Goal: Communication & Community: Answer question/provide support

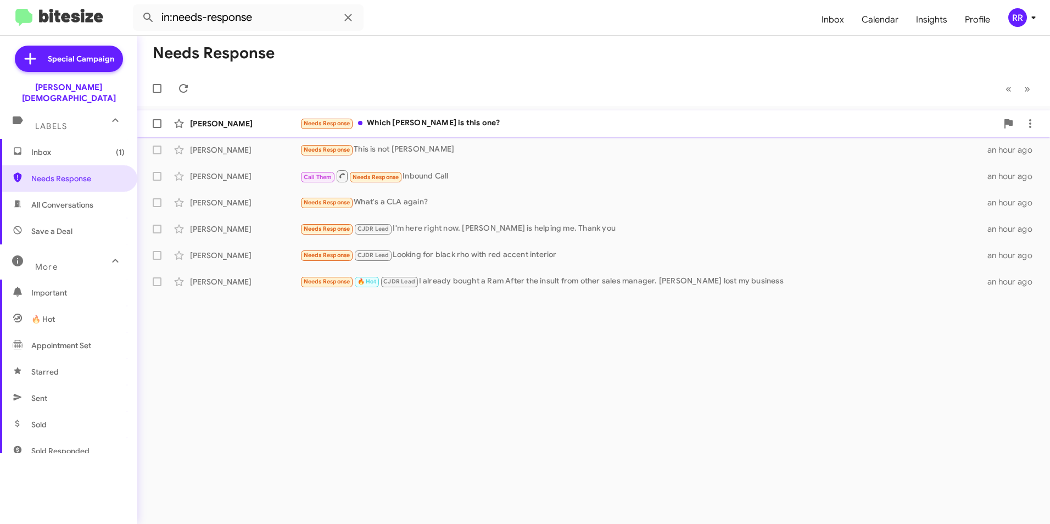
click at [217, 126] on div "[PERSON_NAME]" at bounding box center [245, 123] width 110 height 11
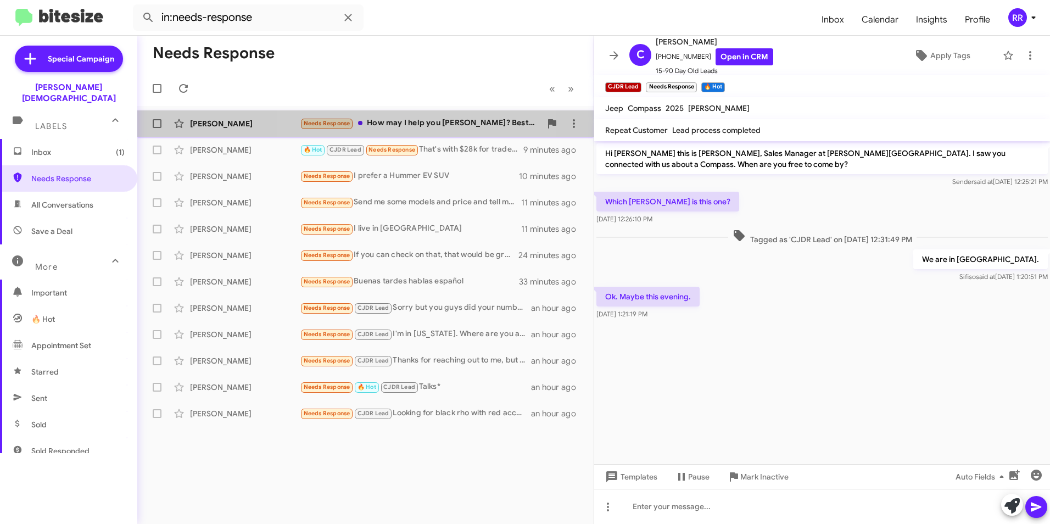
click at [381, 124] on div "Needs Response How may I help you [PERSON_NAME]? Best to my knowledge, you don'…" at bounding box center [420, 123] width 241 height 13
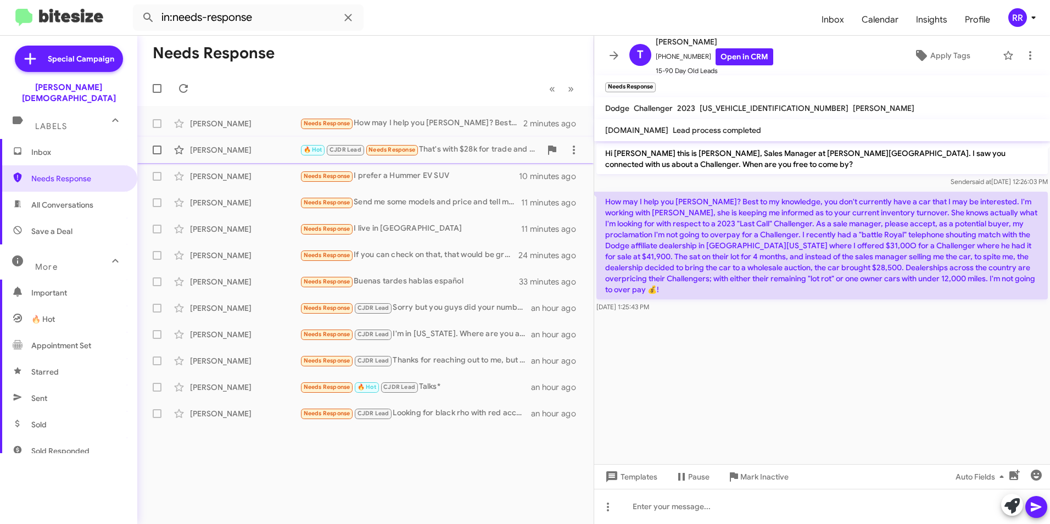
click at [229, 144] on div "[PERSON_NAME]" at bounding box center [245, 149] width 110 height 11
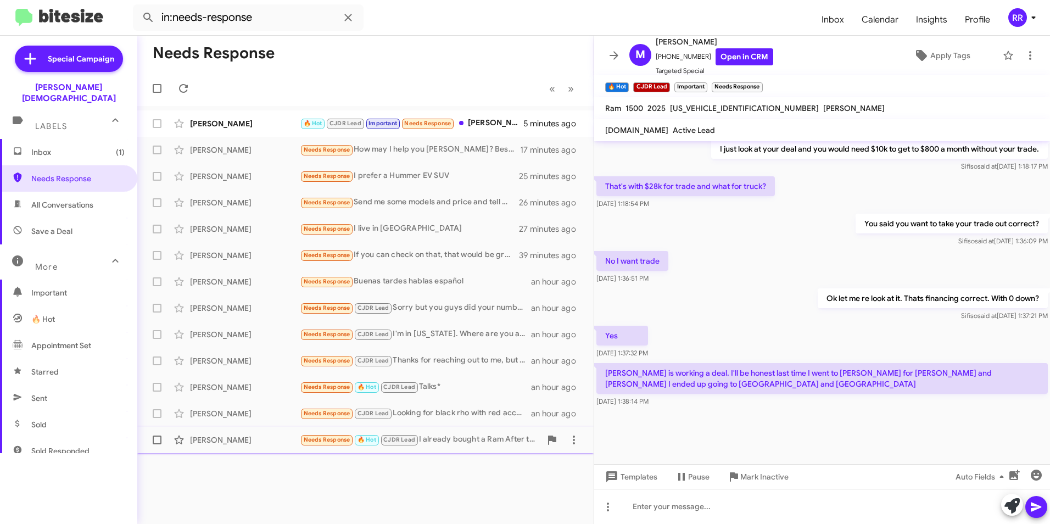
click at [205, 436] on div "[PERSON_NAME]" at bounding box center [245, 440] width 110 height 11
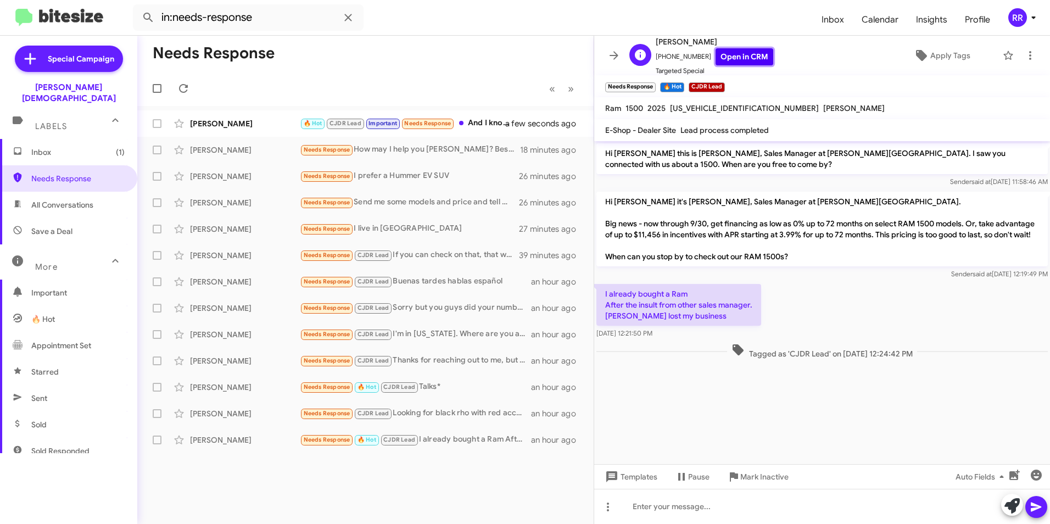
click at [735, 51] on link "Open in CRM" at bounding box center [745, 56] width 58 height 17
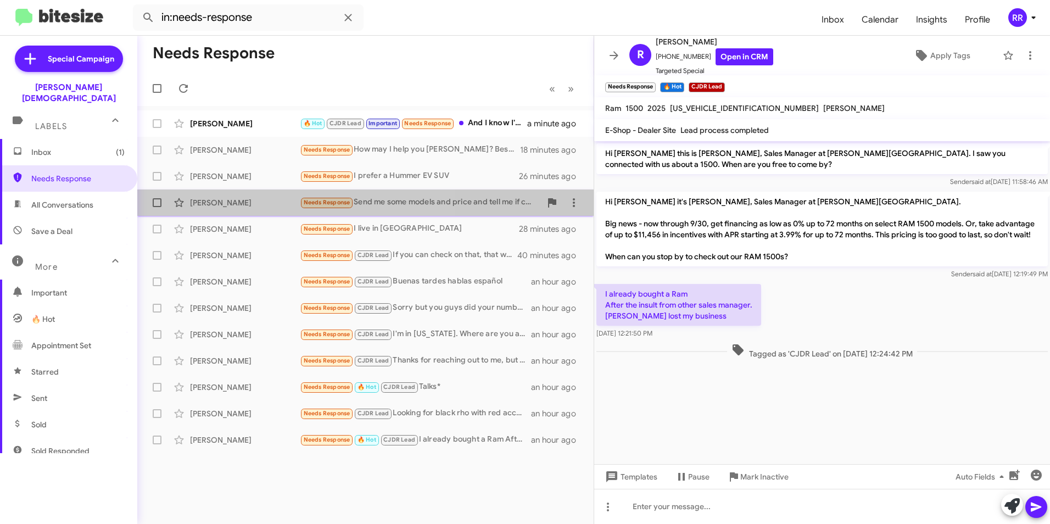
click at [246, 199] on div "[PERSON_NAME]" at bounding box center [245, 202] width 110 height 11
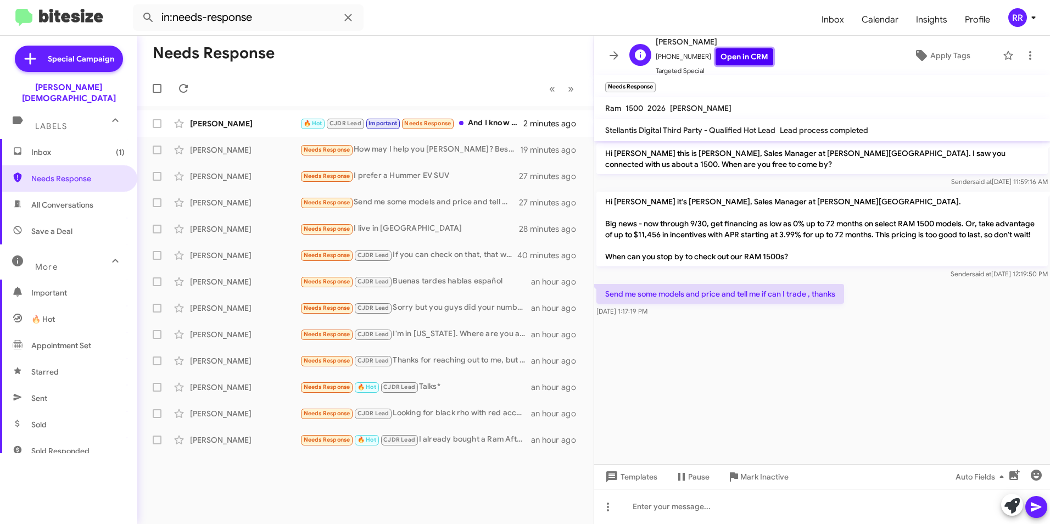
click at [746, 52] on link "Open in CRM" at bounding box center [745, 56] width 58 height 17
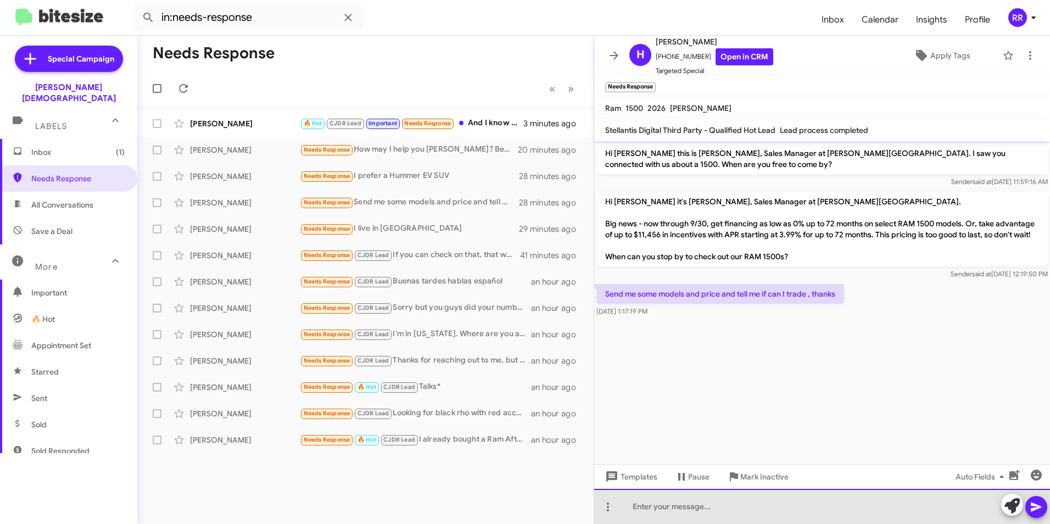
click at [672, 504] on div at bounding box center [822, 506] width 456 height 35
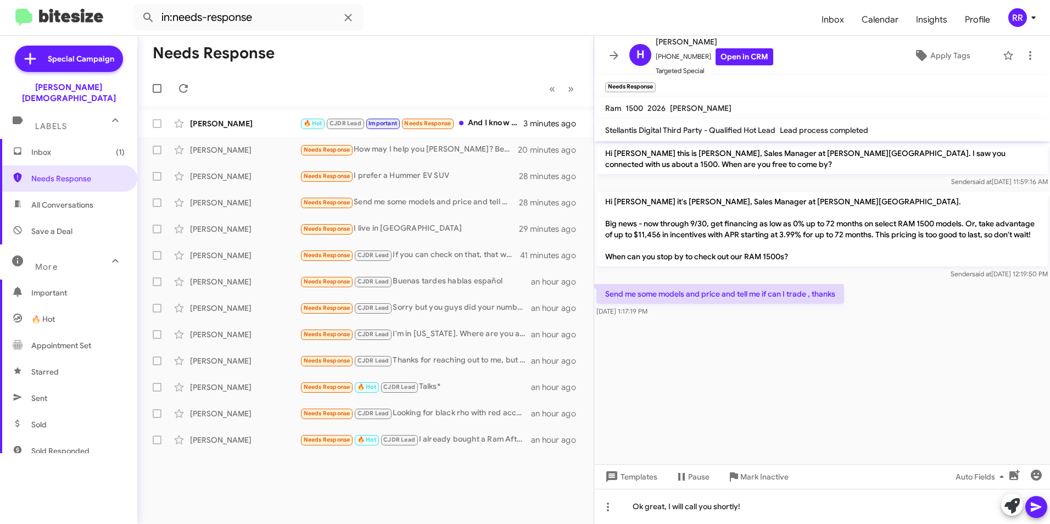
click at [1030, 510] on button at bounding box center [1037, 507] width 22 height 22
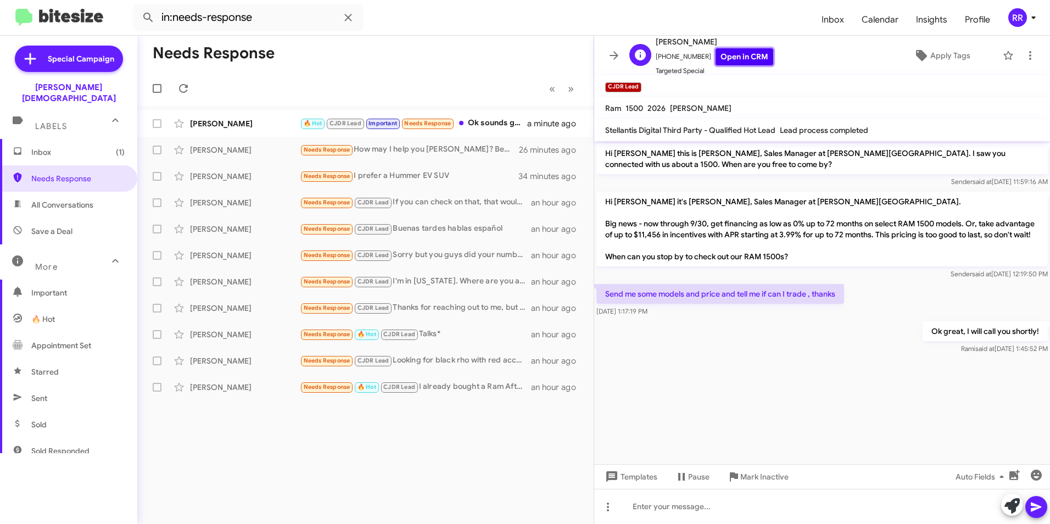
click at [733, 62] on link "Open in CRM" at bounding box center [745, 56] width 58 height 17
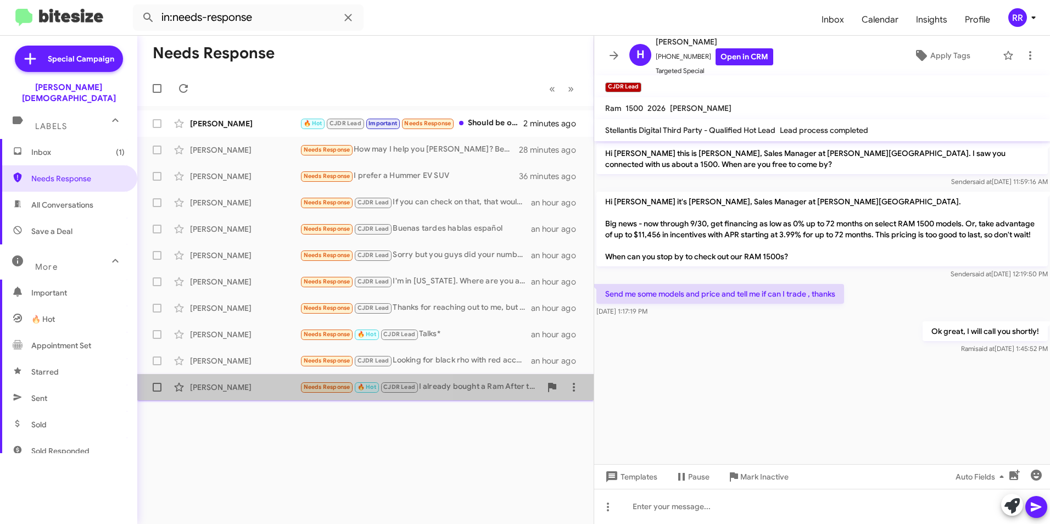
click at [244, 386] on div "[PERSON_NAME]" at bounding box center [245, 387] width 110 height 11
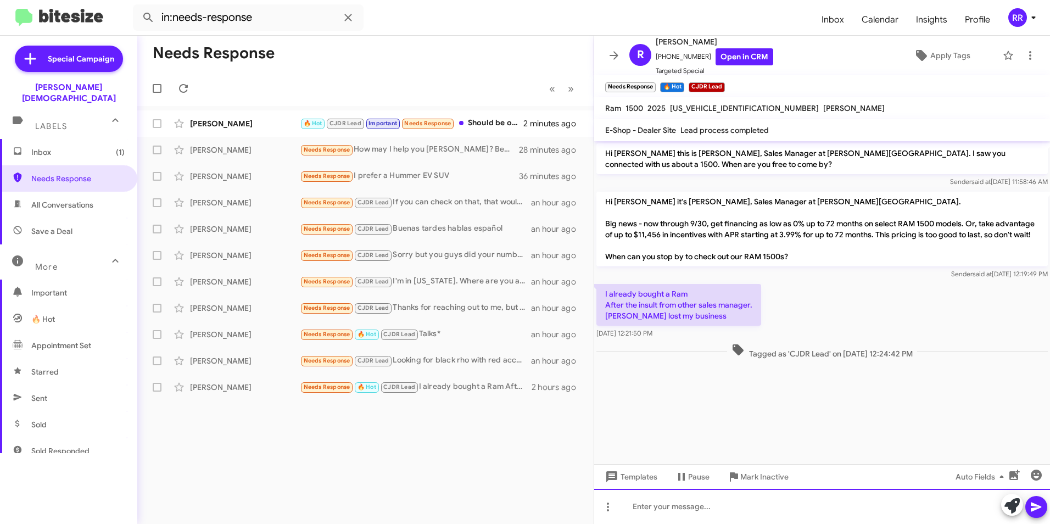
click at [681, 510] on div at bounding box center [822, 506] width 456 height 35
click at [1032, 509] on icon at bounding box center [1036, 507] width 10 height 9
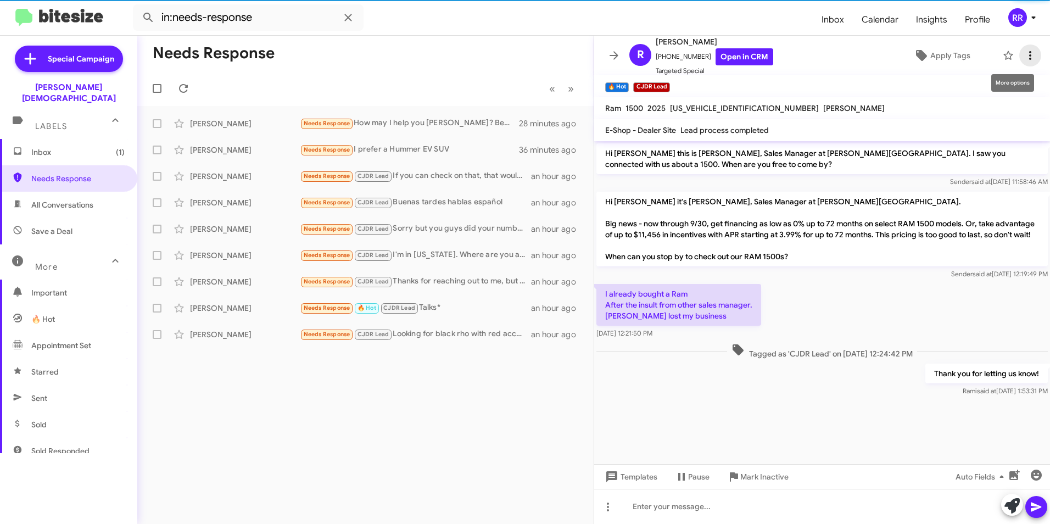
click at [1024, 55] on icon at bounding box center [1030, 55] width 13 height 13
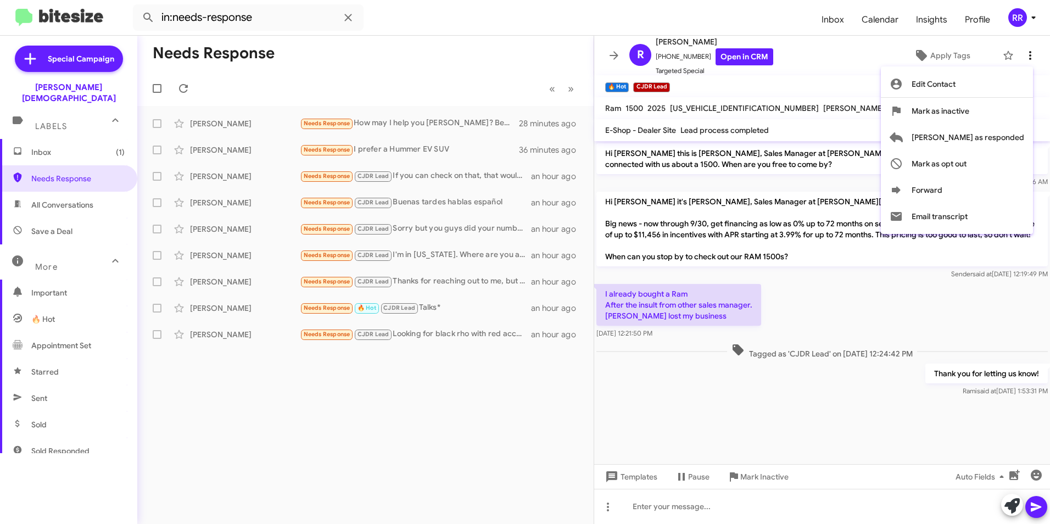
click at [1021, 55] on div at bounding box center [525, 262] width 1050 height 524
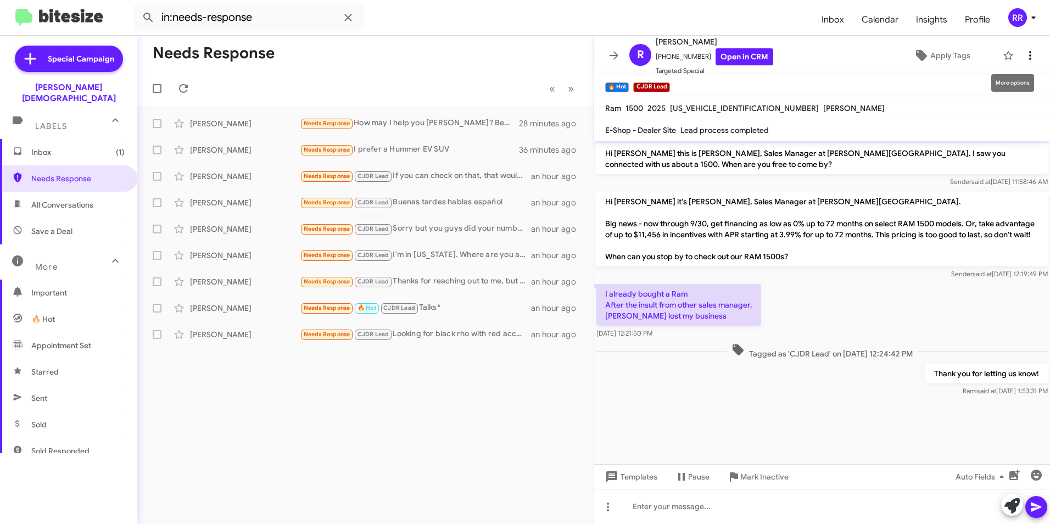
click at [1024, 55] on icon at bounding box center [1030, 55] width 13 height 13
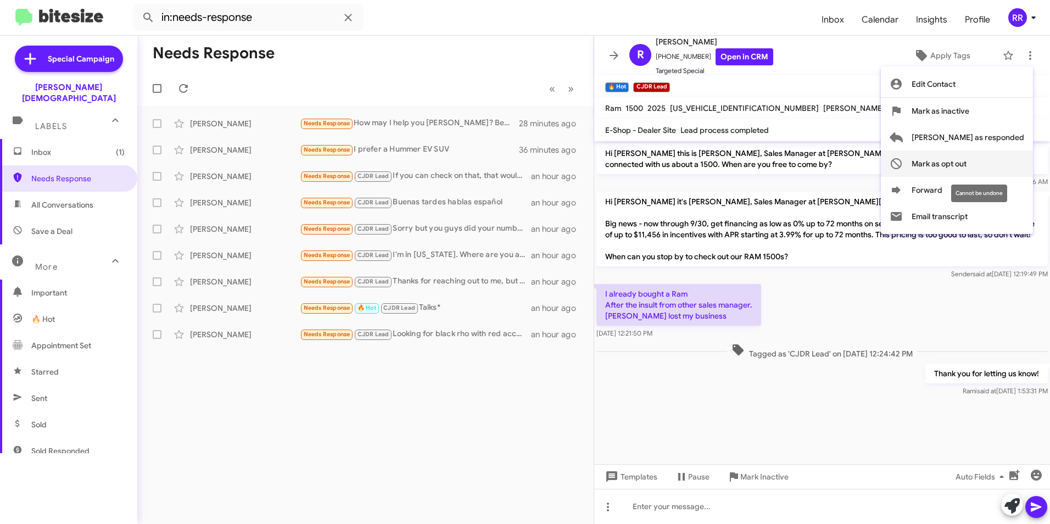
click at [967, 162] on span "Mark as opt out" at bounding box center [939, 164] width 55 height 26
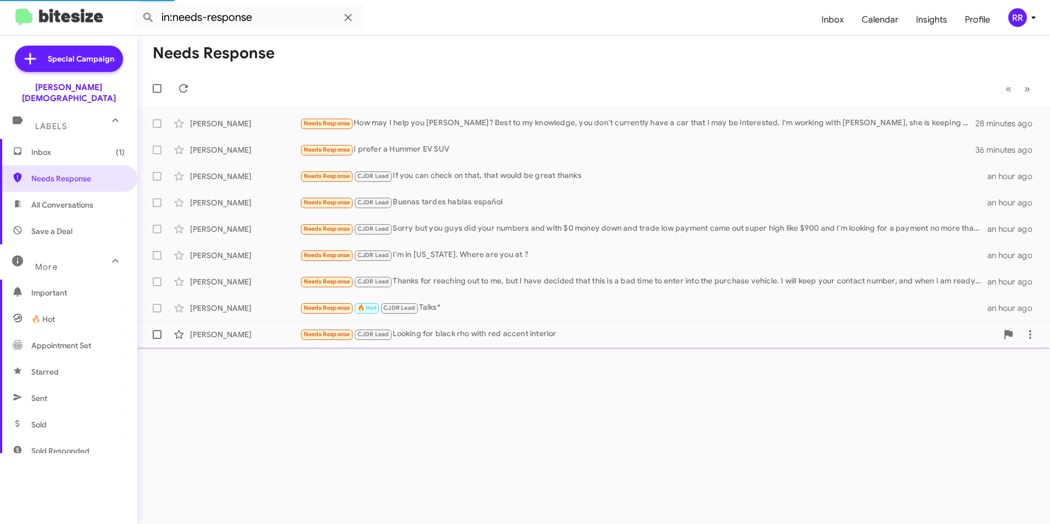
click at [199, 330] on div "[PERSON_NAME]" at bounding box center [245, 334] width 110 height 11
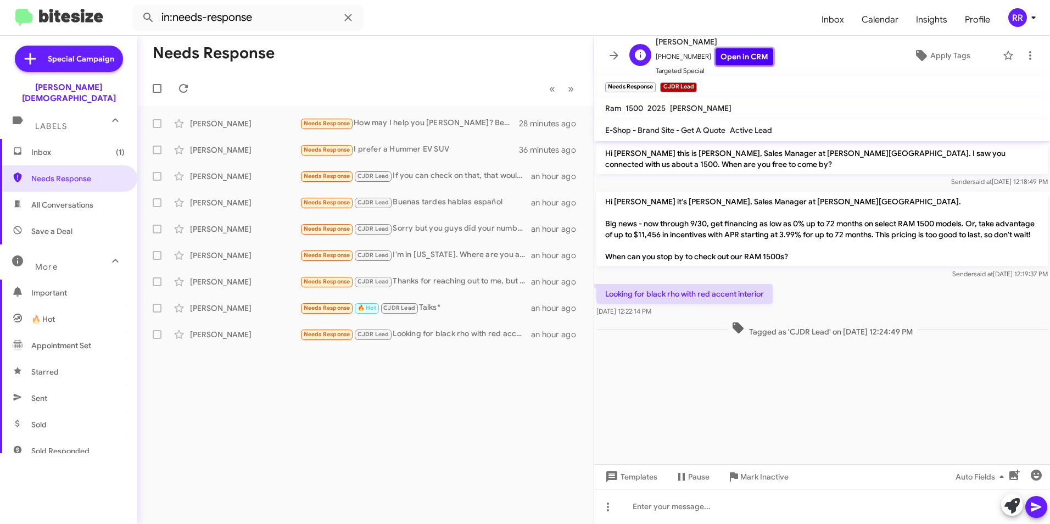
click at [743, 59] on link "Open in CRM" at bounding box center [745, 56] width 58 height 17
click at [743, 53] on link "Open in CRM" at bounding box center [745, 56] width 58 height 17
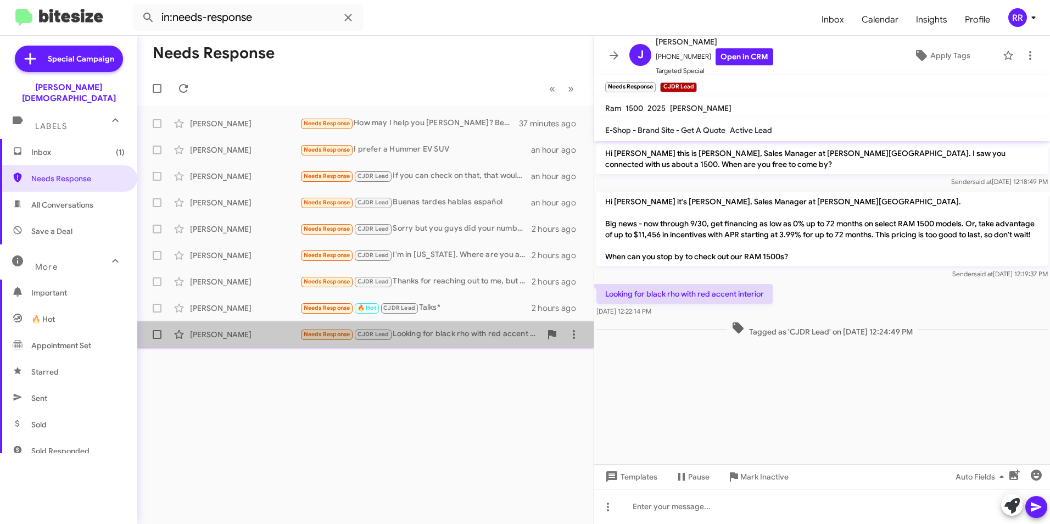
click at [266, 333] on div "[PERSON_NAME]" at bounding box center [245, 334] width 110 height 11
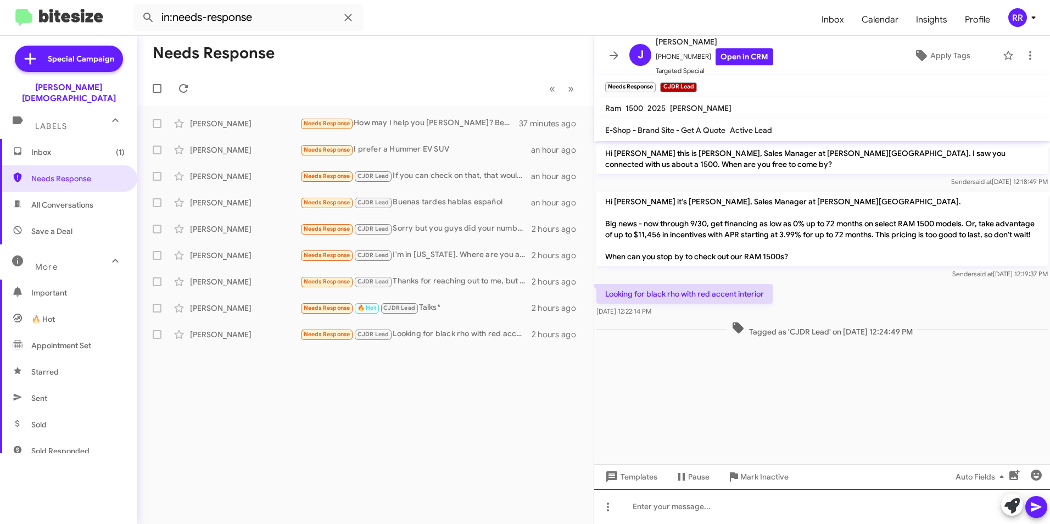
click at [679, 507] on div at bounding box center [822, 506] width 456 height 35
click at [1032, 507] on icon at bounding box center [1036, 507] width 13 height 13
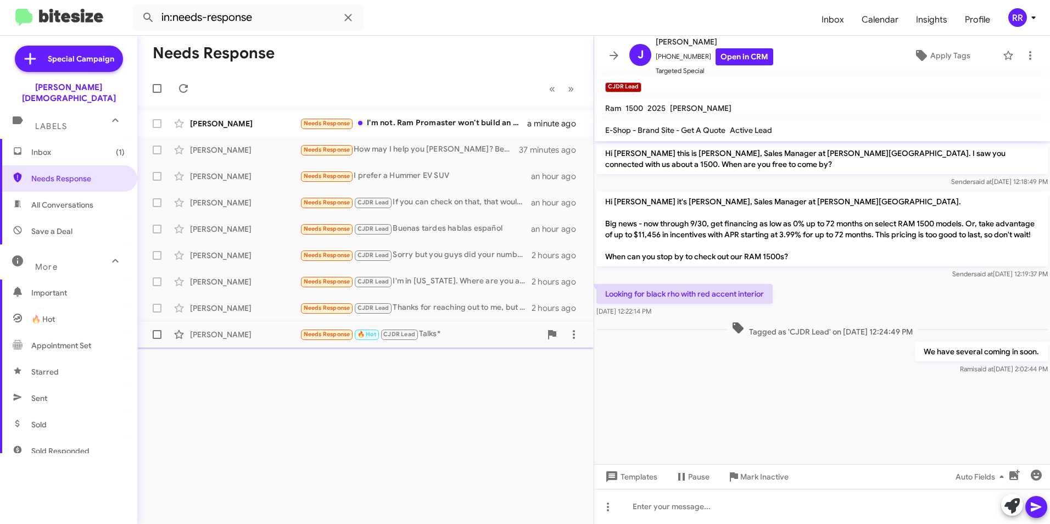
click at [211, 335] on div "[PERSON_NAME]" at bounding box center [245, 334] width 110 height 11
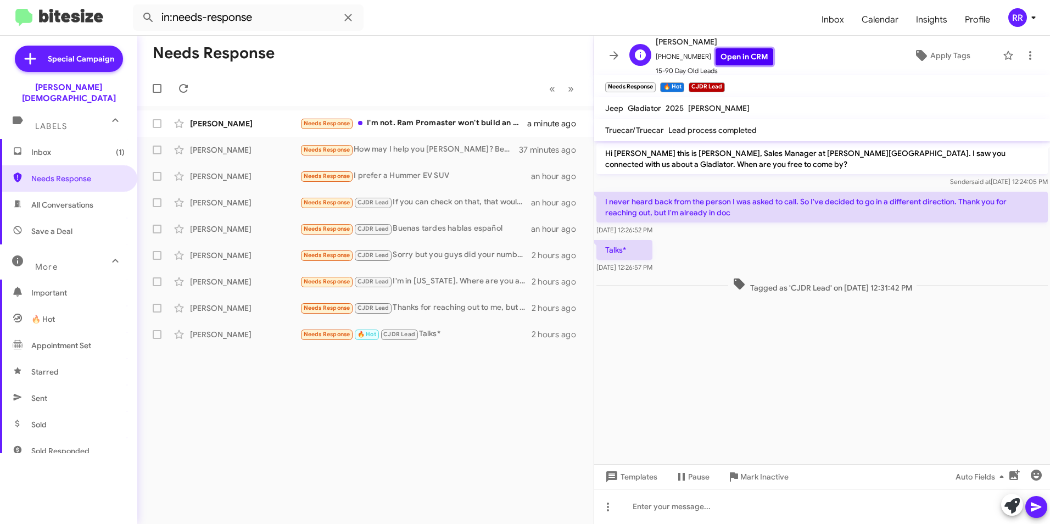
click at [735, 59] on link "Open in CRM" at bounding box center [745, 56] width 58 height 17
click at [644, 506] on div at bounding box center [822, 506] width 456 height 35
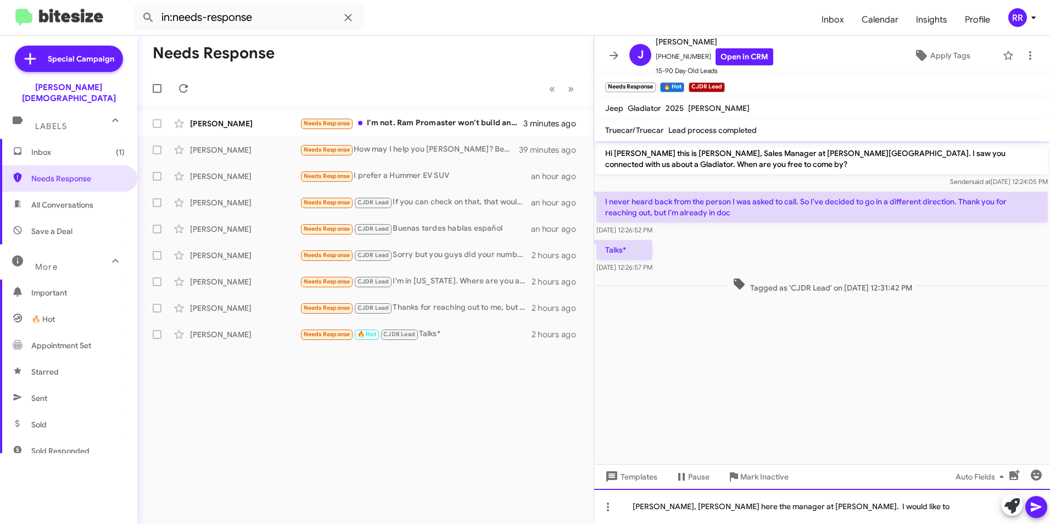
click at [875, 506] on div "[PERSON_NAME], [PERSON_NAME] here the manager at [PERSON_NAME]. I would like to" at bounding box center [822, 506] width 456 height 35
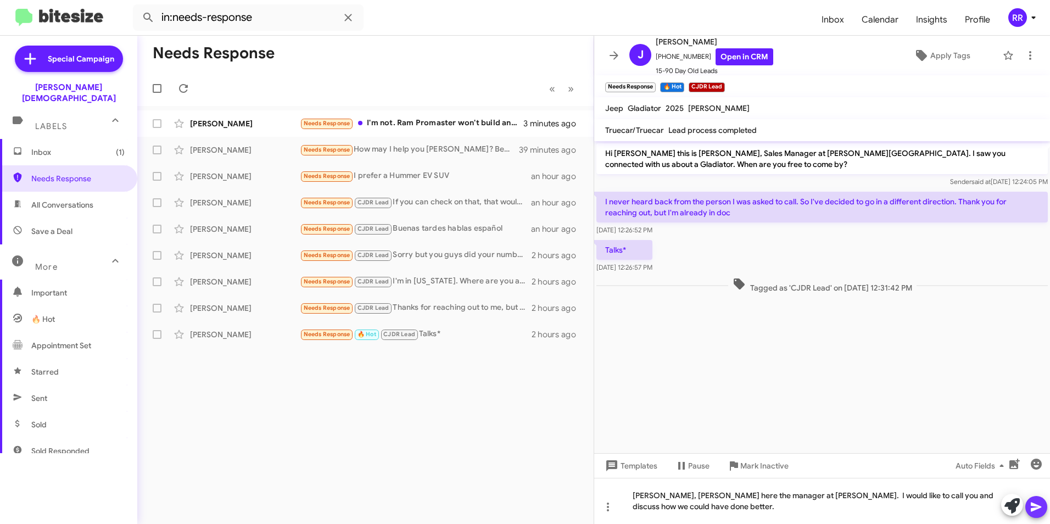
click at [1033, 509] on icon at bounding box center [1036, 507] width 10 height 9
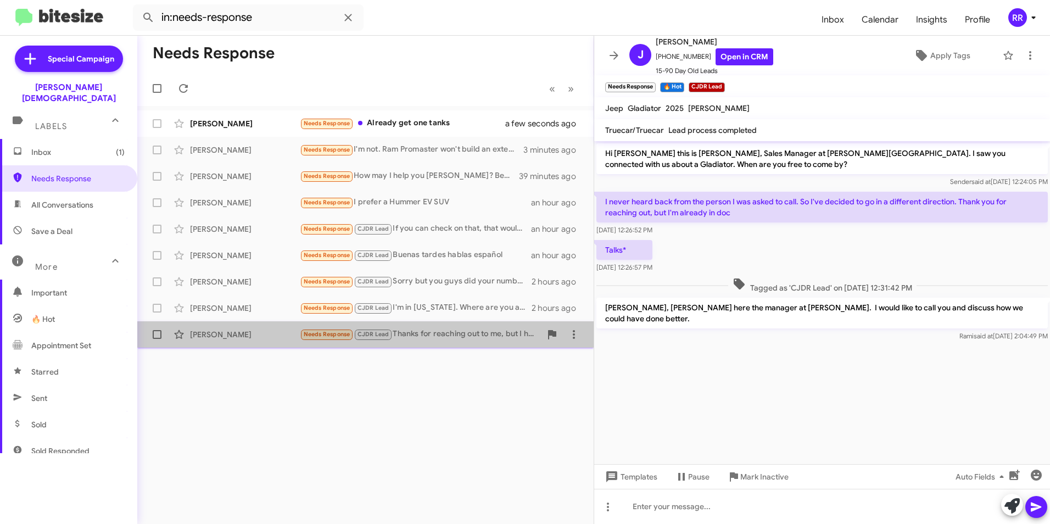
click at [228, 331] on div "[PERSON_NAME]" at bounding box center [245, 334] width 110 height 11
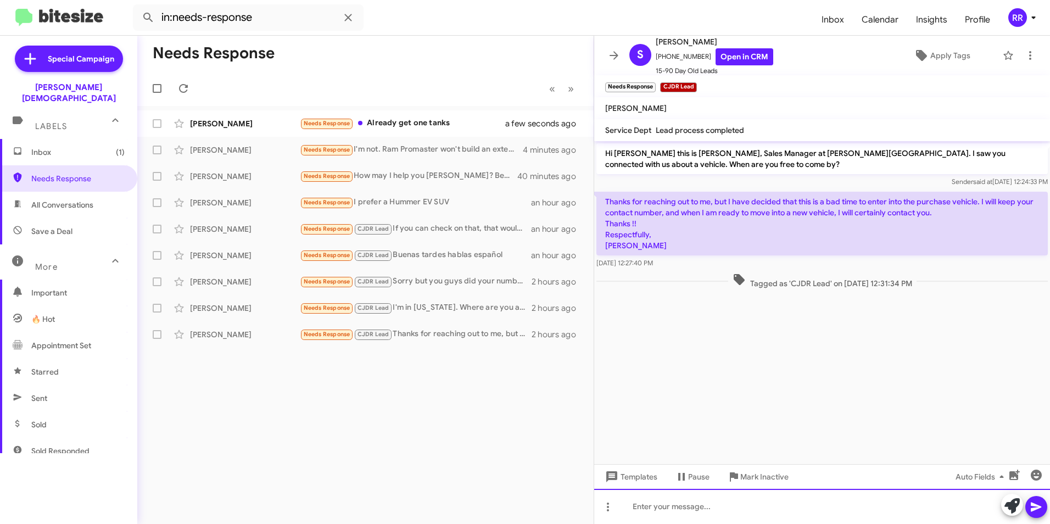
click at [663, 506] on div at bounding box center [822, 506] width 456 height 35
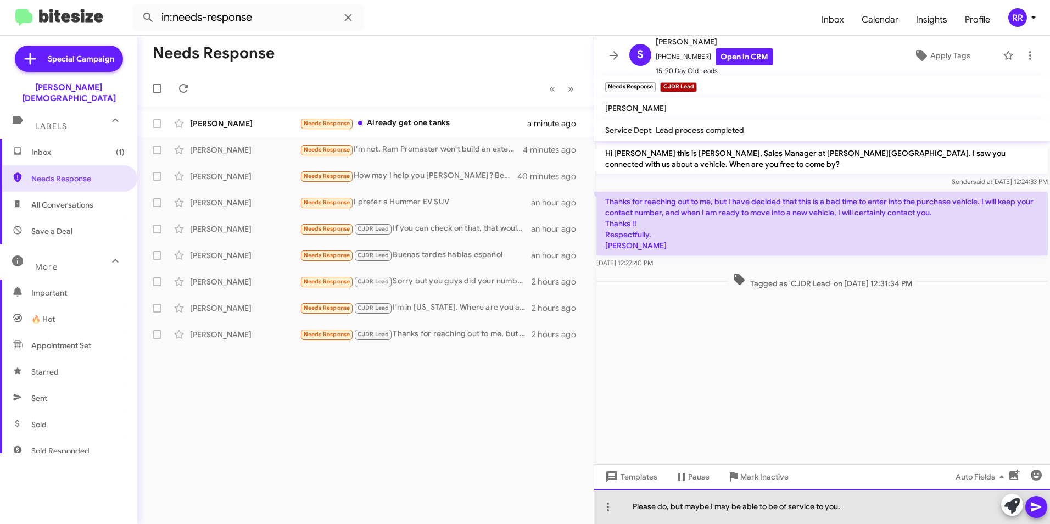
click at [710, 507] on div "Please do, but maybe I may be able to be of service to you." at bounding box center [822, 506] width 456 height 35
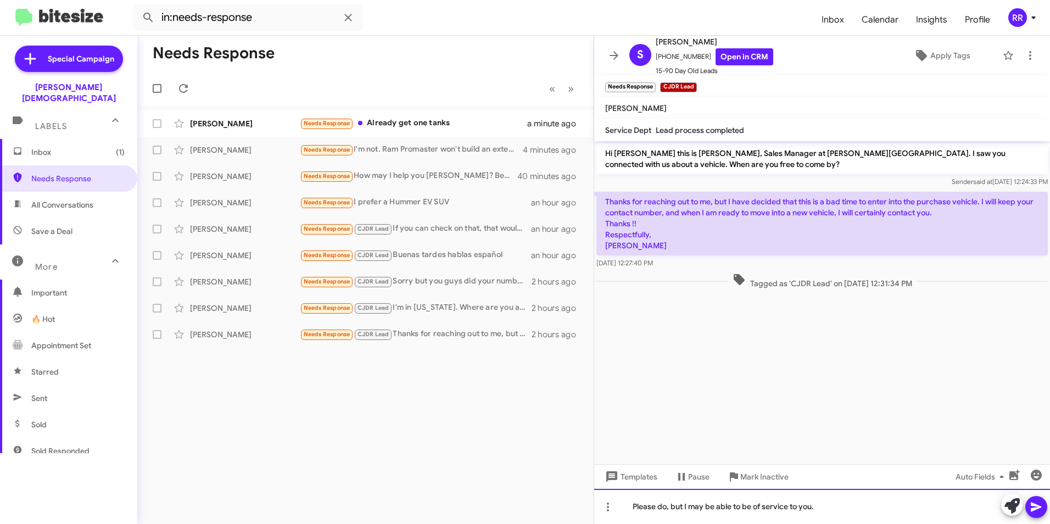
click at [820, 508] on div "Please do, but I may be able to be of service to you." at bounding box center [822, 506] width 456 height 35
click at [1041, 509] on icon at bounding box center [1036, 507] width 13 height 13
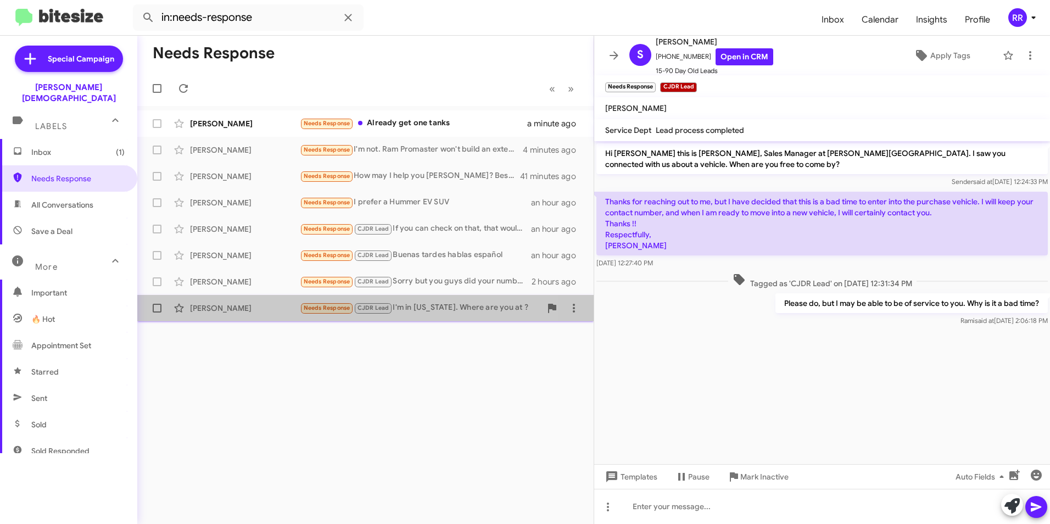
click at [227, 309] on div "[PERSON_NAME]" at bounding box center [245, 308] width 110 height 11
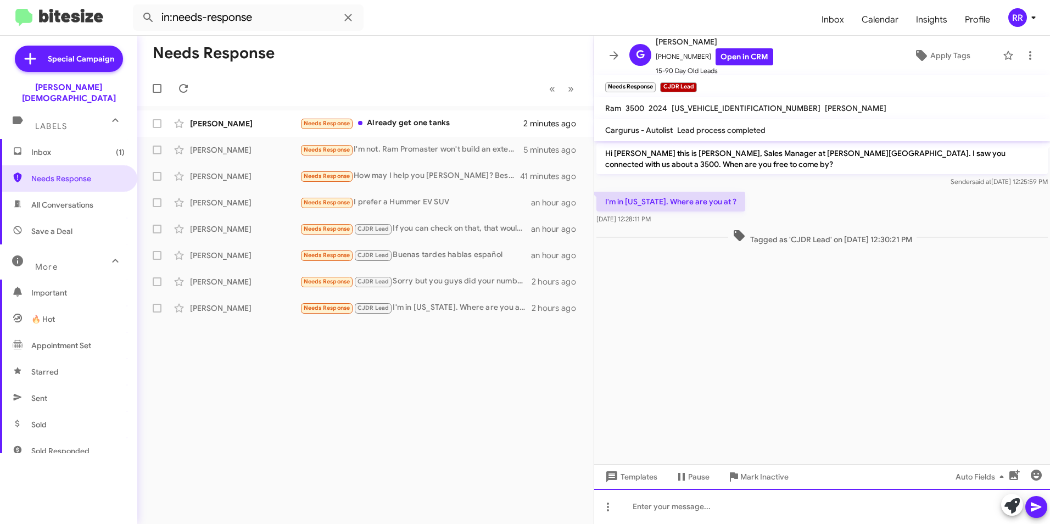
click at [711, 504] on div at bounding box center [822, 506] width 456 height 35
click at [1038, 510] on icon at bounding box center [1036, 507] width 13 height 13
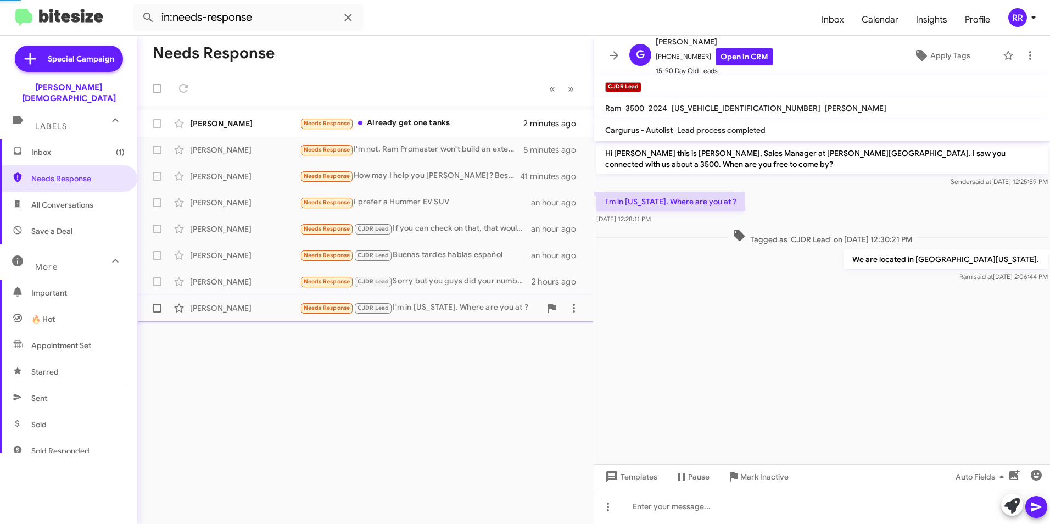
click at [236, 309] on div "[PERSON_NAME]" at bounding box center [245, 308] width 110 height 11
click at [202, 283] on div "[PERSON_NAME]" at bounding box center [245, 281] width 110 height 11
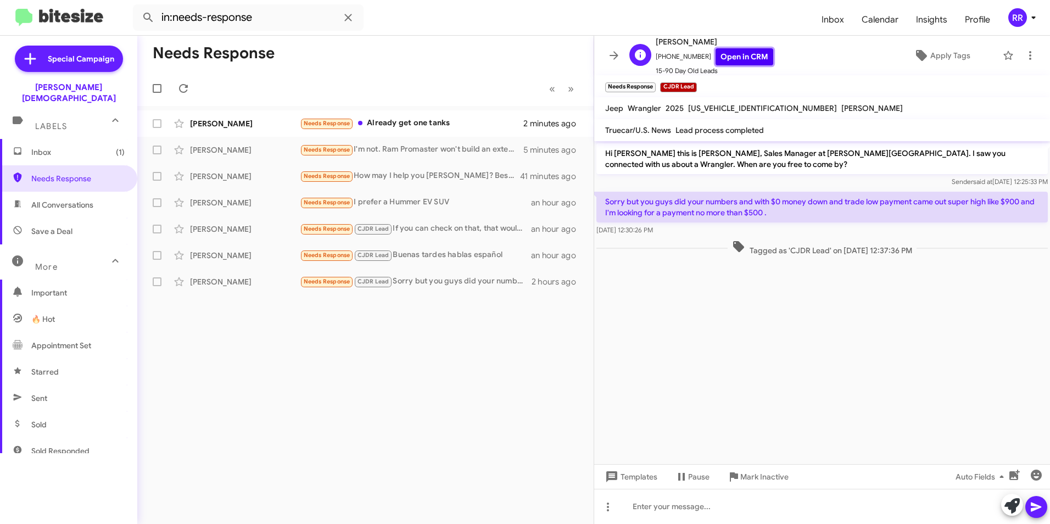
click at [736, 57] on link "Open in CRM" at bounding box center [745, 56] width 58 height 17
click at [743, 63] on link "Open in CRM" at bounding box center [745, 56] width 58 height 17
click at [667, 509] on div at bounding box center [822, 506] width 456 height 35
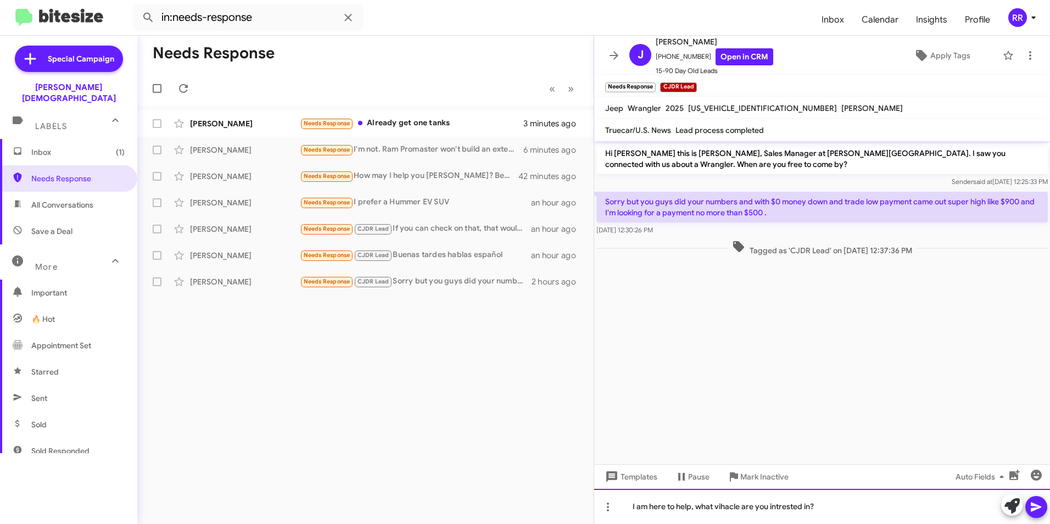
drag, startPoint x: 726, startPoint y: 507, endPoint x: 731, endPoint y: 503, distance: 6.3
click at [1047, 510] on button at bounding box center [1037, 507] width 22 height 22
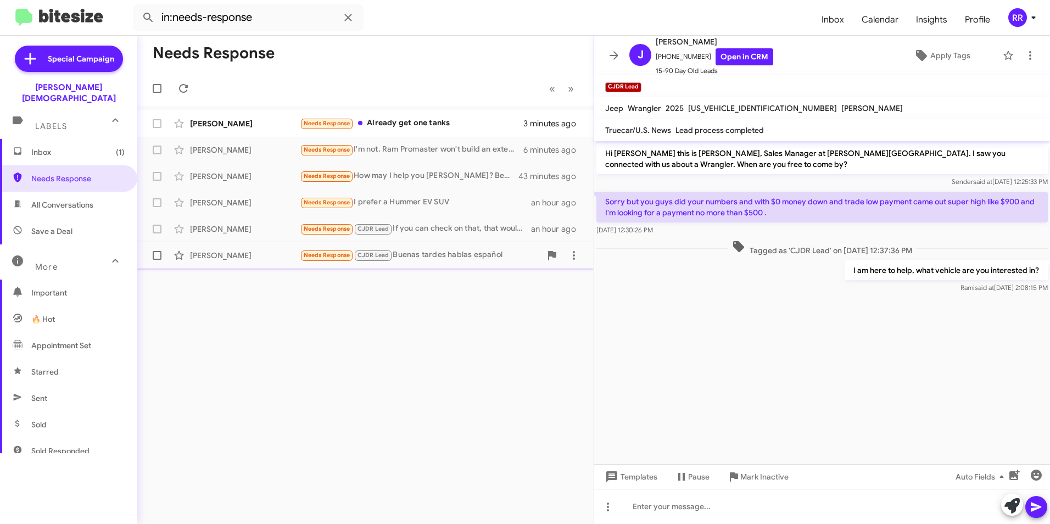
click at [247, 252] on div "[PERSON_NAME]" at bounding box center [245, 255] width 110 height 11
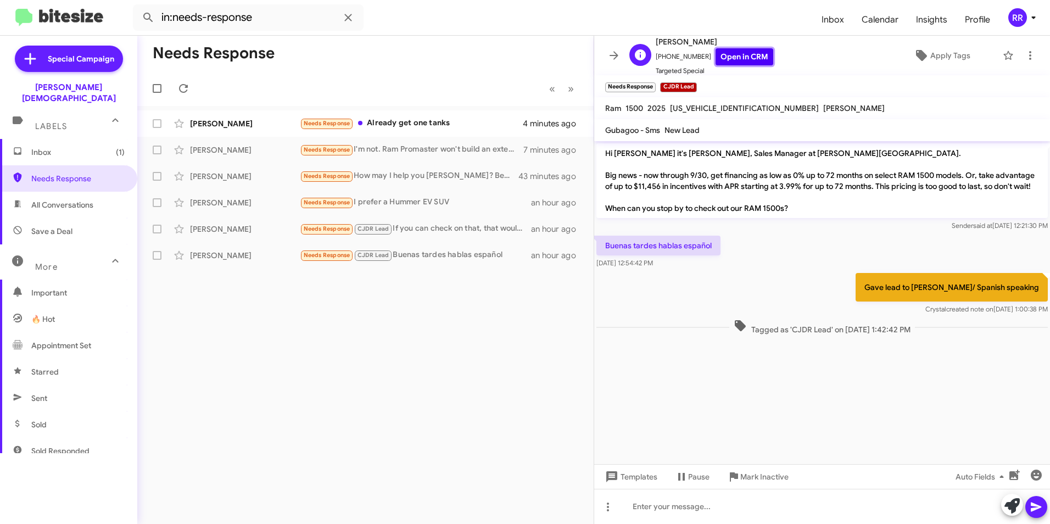
click at [737, 57] on link "Open in CRM" at bounding box center [745, 56] width 58 height 17
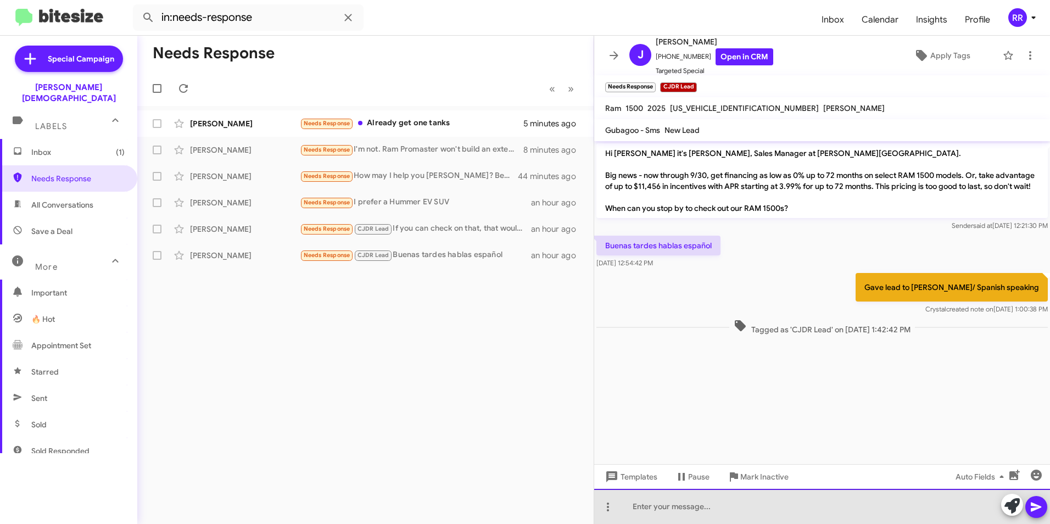
click at [739, 509] on div at bounding box center [822, 506] width 456 height 35
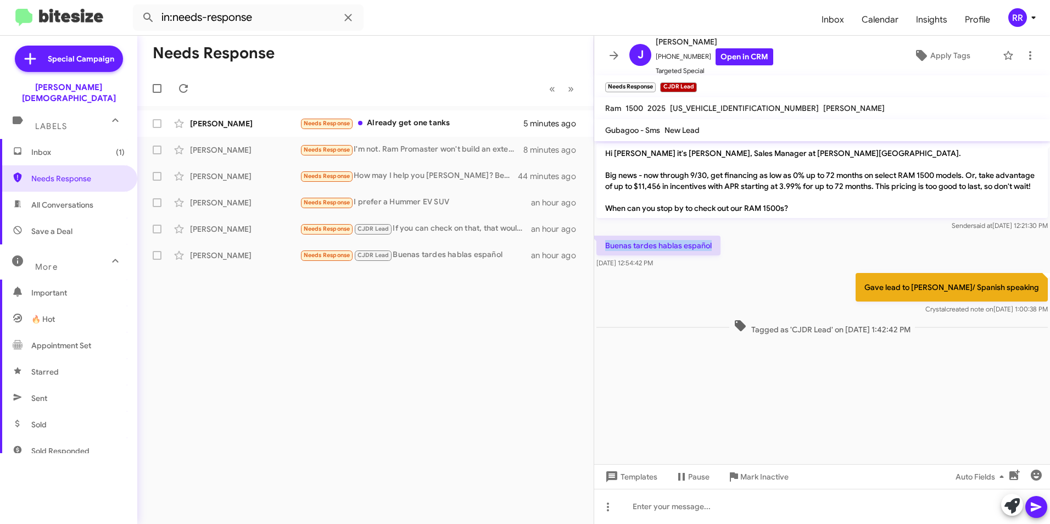
drag, startPoint x: 607, startPoint y: 246, endPoint x: 712, endPoint y: 241, distance: 105.6
click at [712, 241] on p "Buenas tardes hablas español" at bounding box center [659, 246] width 124 height 20
drag, startPoint x: 712, startPoint y: 241, endPoint x: 694, endPoint y: 247, distance: 18.6
copy p "Buenas tardes hablas español"
click at [1035, 471] on icon "button" at bounding box center [1036, 475] width 11 height 11
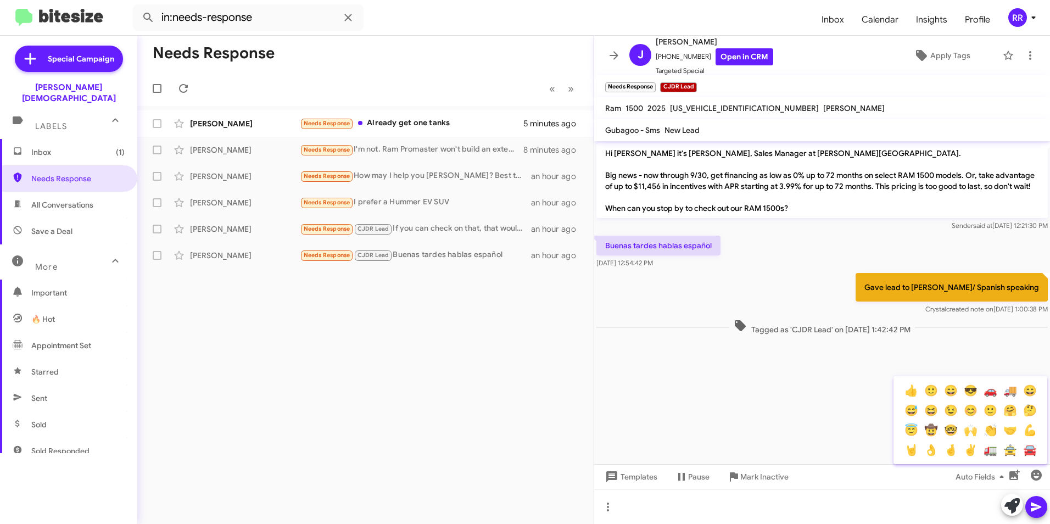
click at [631, 506] on div at bounding box center [525, 262] width 1050 height 524
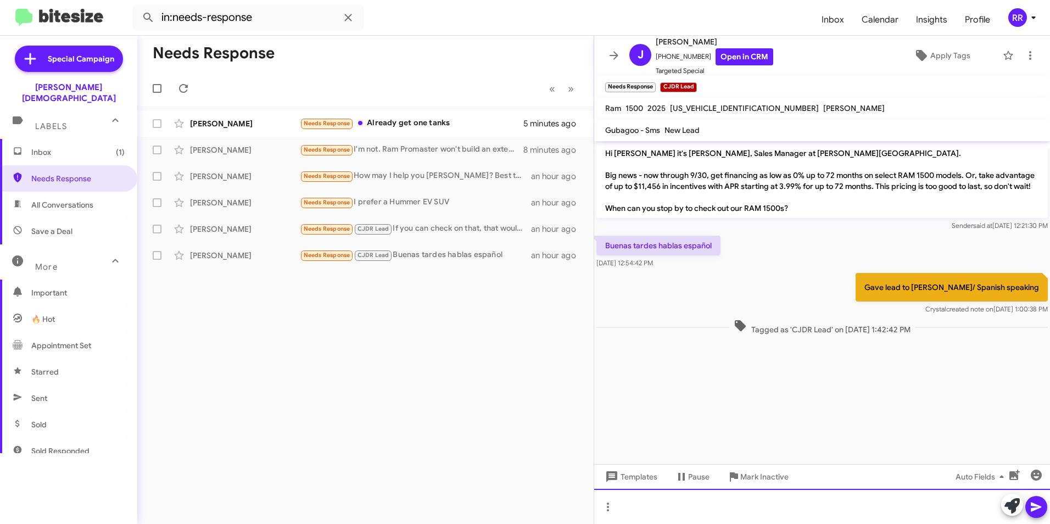
click at [629, 509] on div at bounding box center [822, 506] width 456 height 35
click at [480, 349] on div "Needs Response « Previous » Next [PERSON_NAME] Needs Response Already get one t…" at bounding box center [365, 280] width 457 height 488
click at [226, 227] on div "[PERSON_NAME]" at bounding box center [245, 229] width 110 height 11
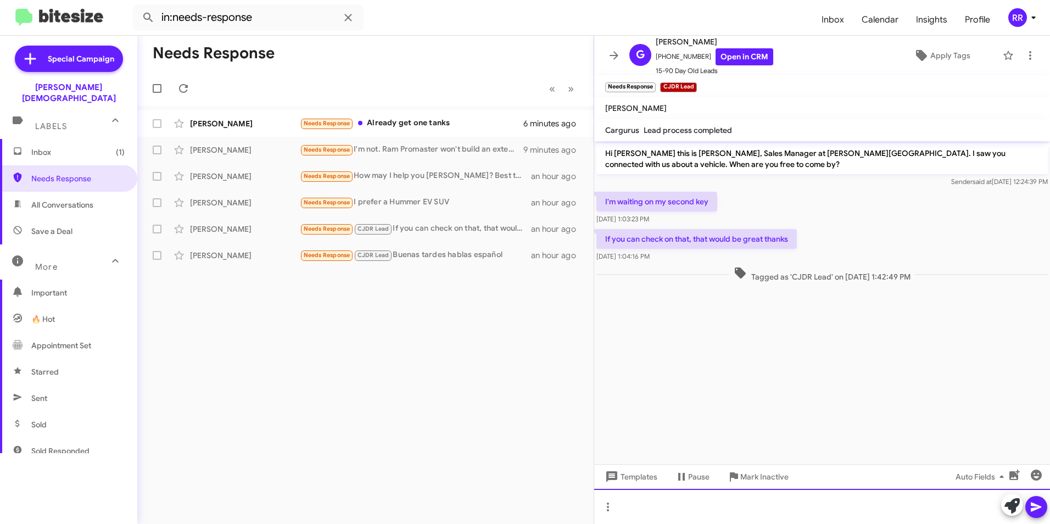
click at [684, 499] on div at bounding box center [822, 506] width 456 height 35
click at [740, 58] on link "Open in CRM" at bounding box center [745, 56] width 58 height 17
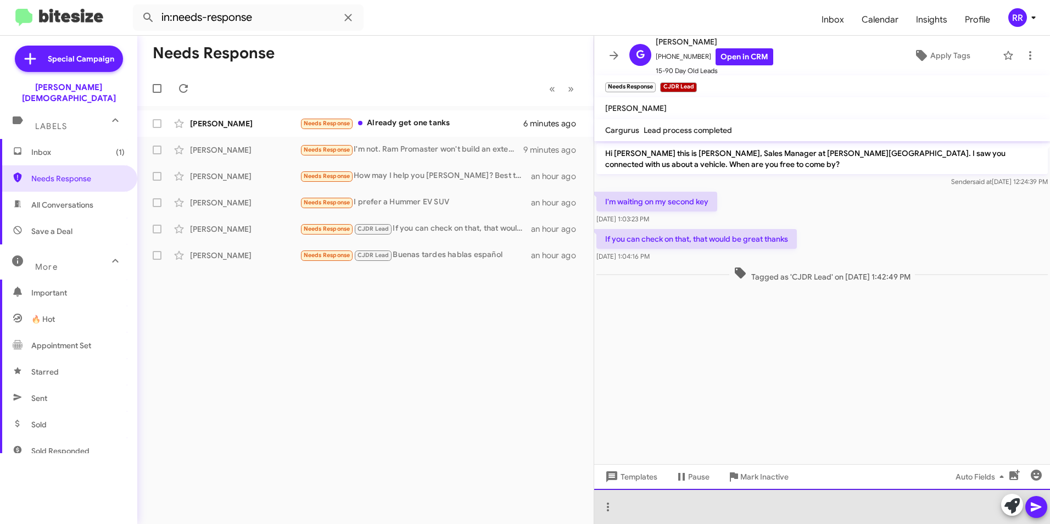
click at [644, 509] on div at bounding box center [822, 506] width 456 height 35
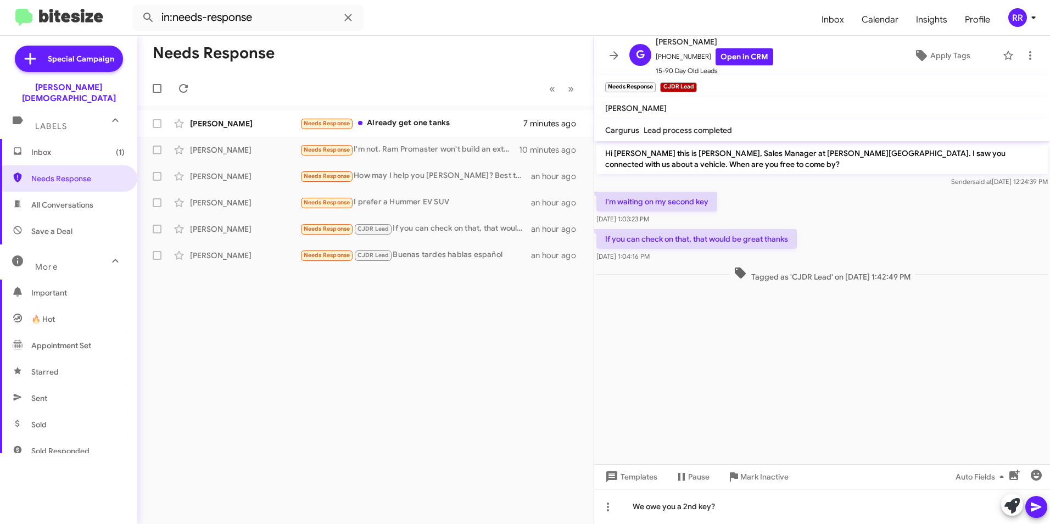
click at [1039, 507] on icon at bounding box center [1036, 507] width 13 height 13
click at [218, 197] on div "[PERSON_NAME] Needs Response I prefer a Hummer EV SUV an hour ago" at bounding box center [365, 203] width 439 height 22
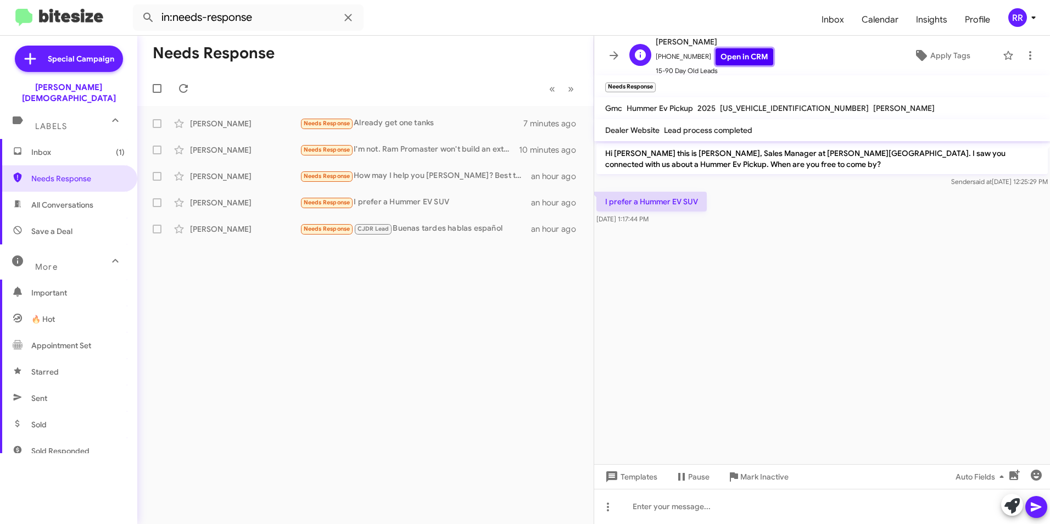
click at [748, 54] on link "Open in CRM" at bounding box center [745, 56] width 58 height 17
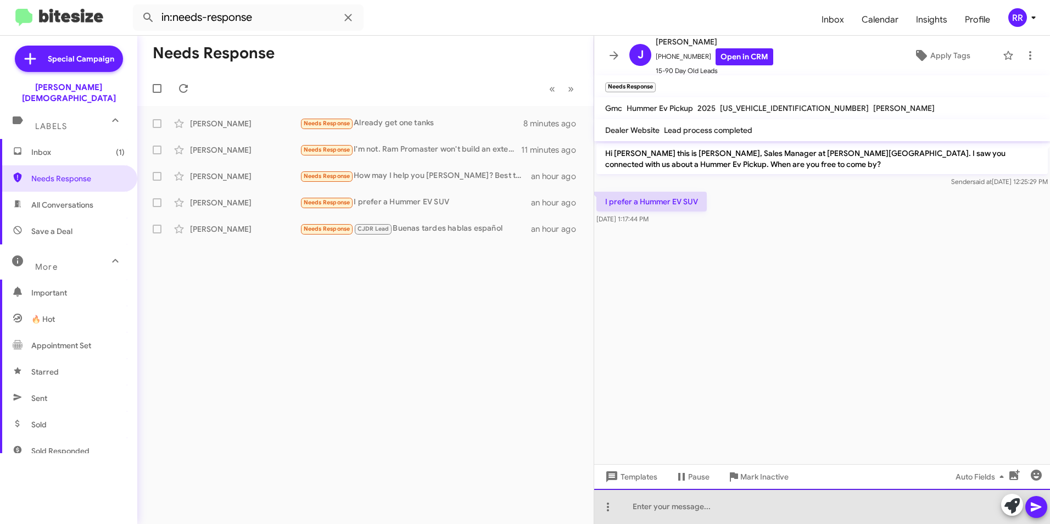
click at [649, 512] on div at bounding box center [822, 506] width 456 height 35
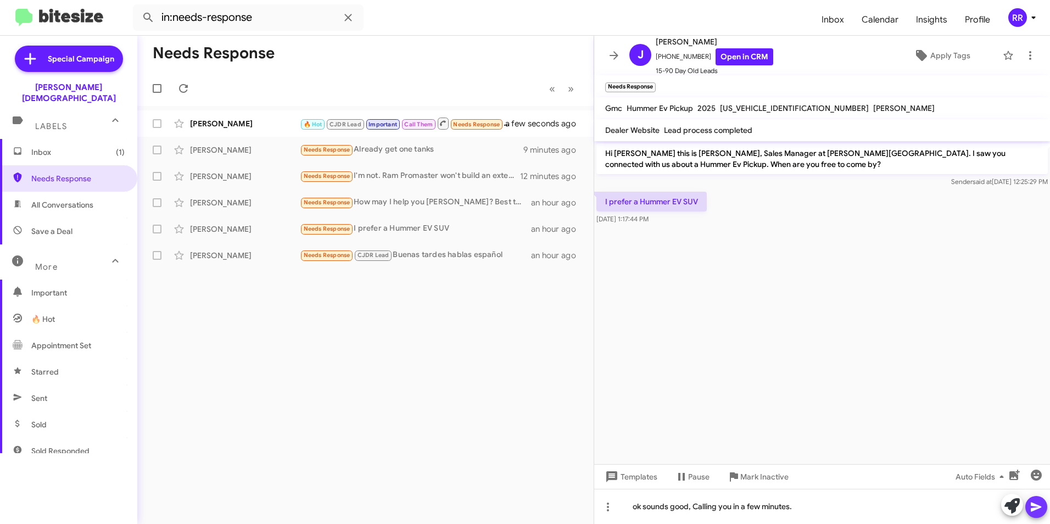
click at [1030, 505] on icon at bounding box center [1036, 507] width 13 height 13
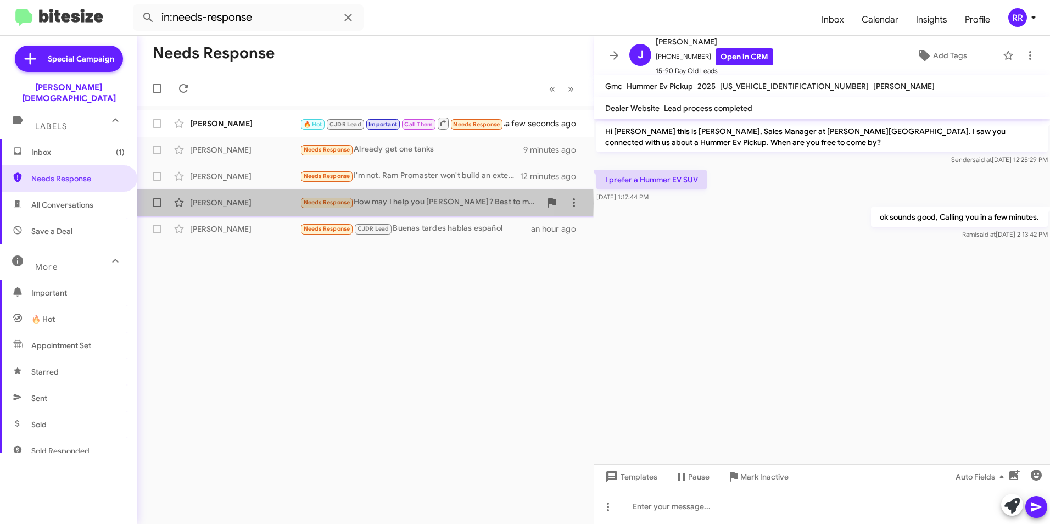
click at [225, 203] on div "[PERSON_NAME]" at bounding box center [245, 202] width 110 height 11
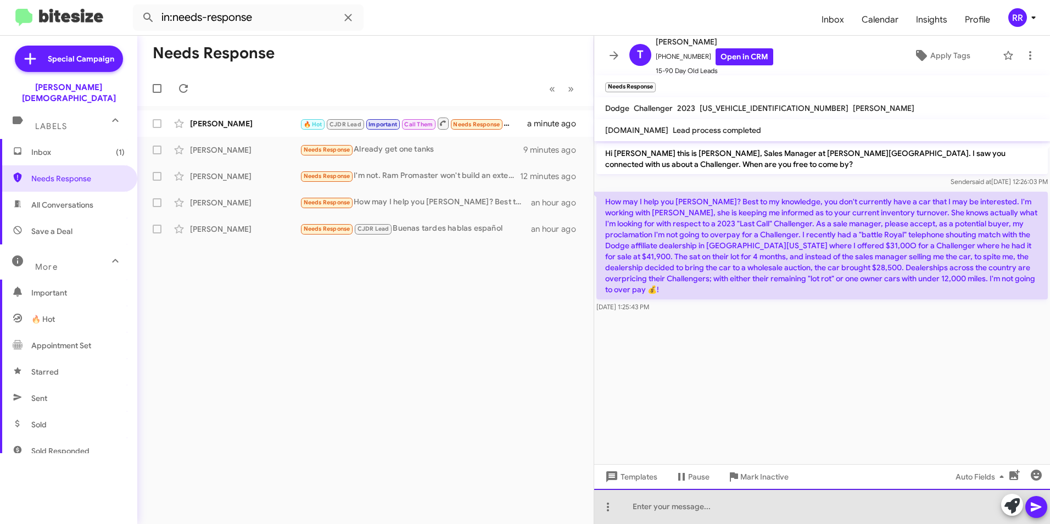
click at [691, 510] on div at bounding box center [822, 506] width 456 height 35
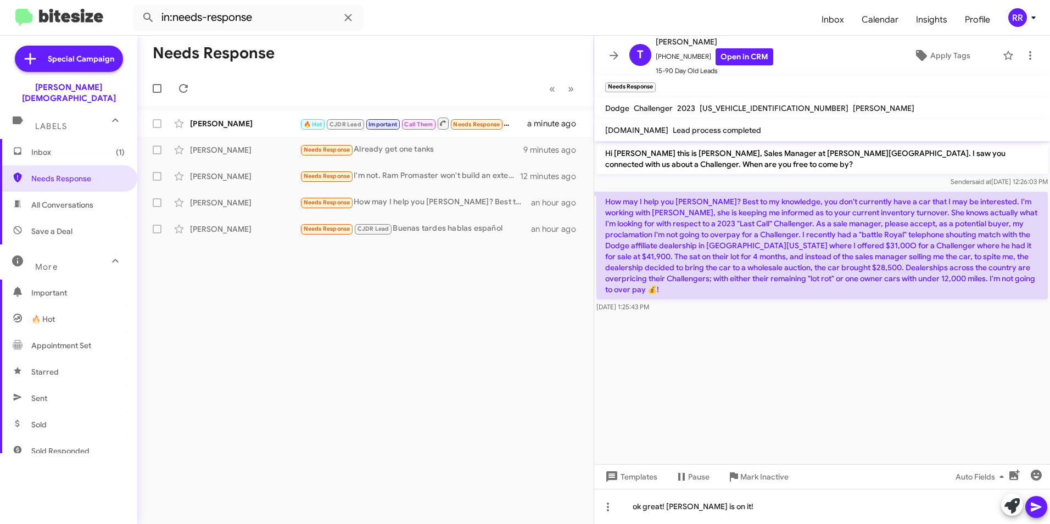
click at [1028, 506] on button at bounding box center [1037, 507] width 22 height 22
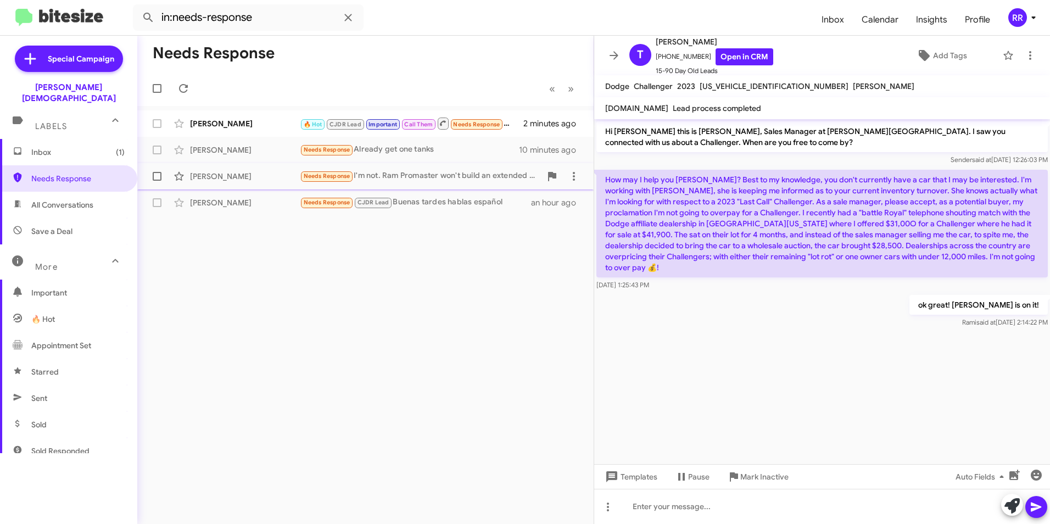
click at [238, 181] on div "[PERSON_NAME]" at bounding box center [245, 176] width 110 height 11
